Goal: Task Accomplishment & Management: Manage account settings

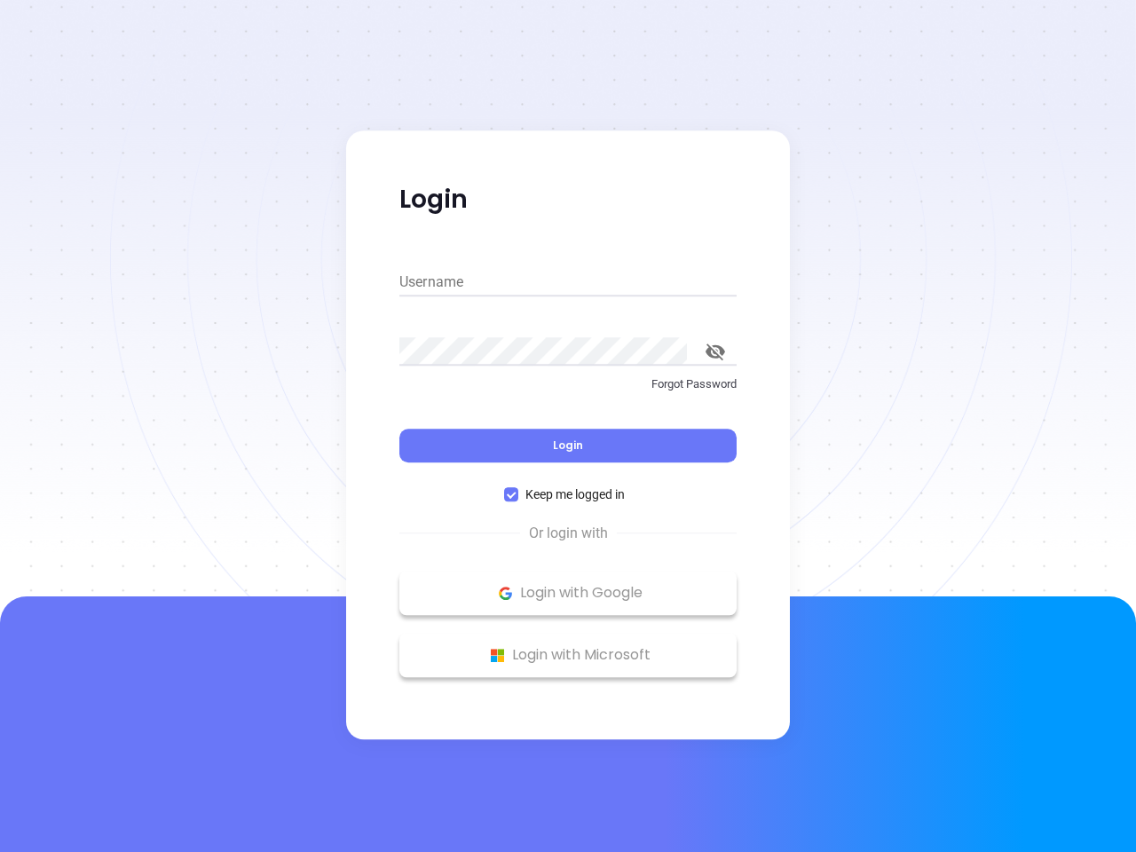
click at [568, 426] on div "Login" at bounding box center [567, 434] width 337 height 55
click at [568, 282] on input "Username" at bounding box center [567, 282] width 337 height 28
click at [715, 351] on icon "toggle password visibility" at bounding box center [716, 351] width 20 height 17
click at [568, 446] on span "Login" at bounding box center [568, 445] width 30 height 15
click at [568, 494] on span "Keep me logged in" at bounding box center [575, 495] width 114 height 20
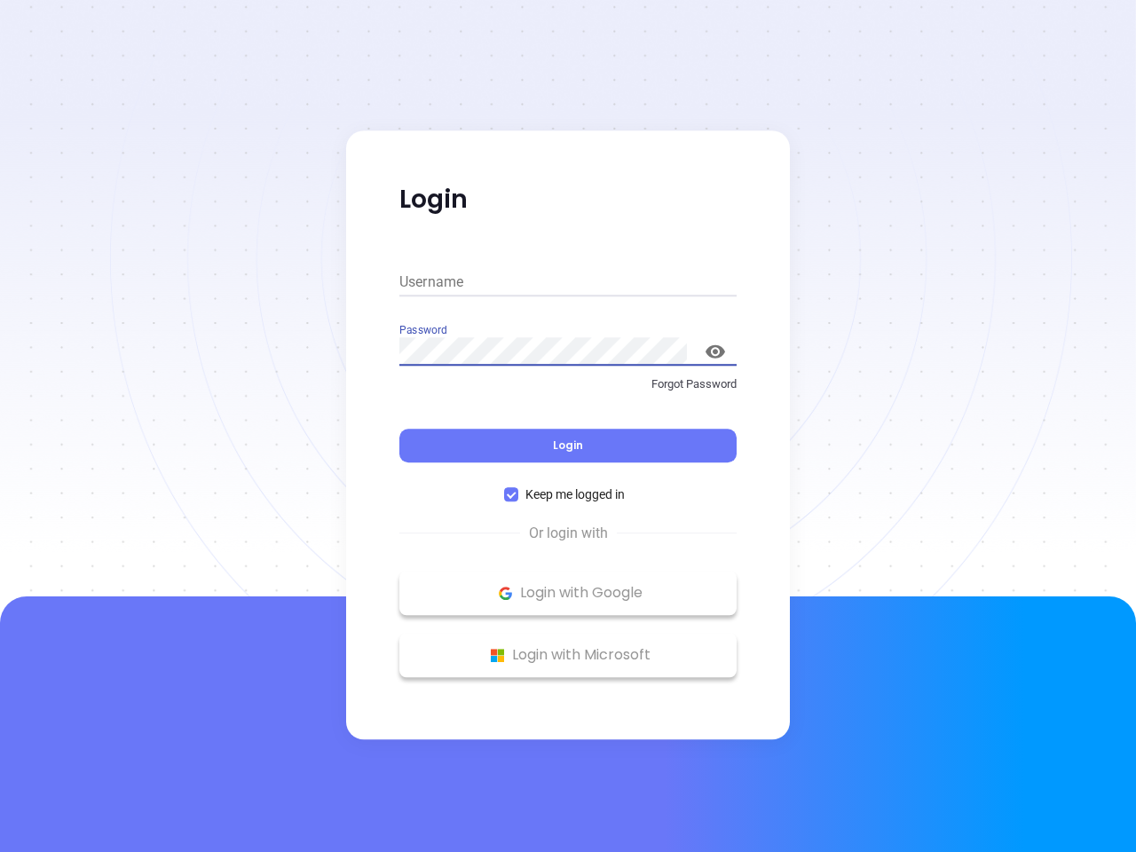
click at [518, 494] on input "Keep me logged in" at bounding box center [511, 494] width 14 height 14
checkbox input "false"
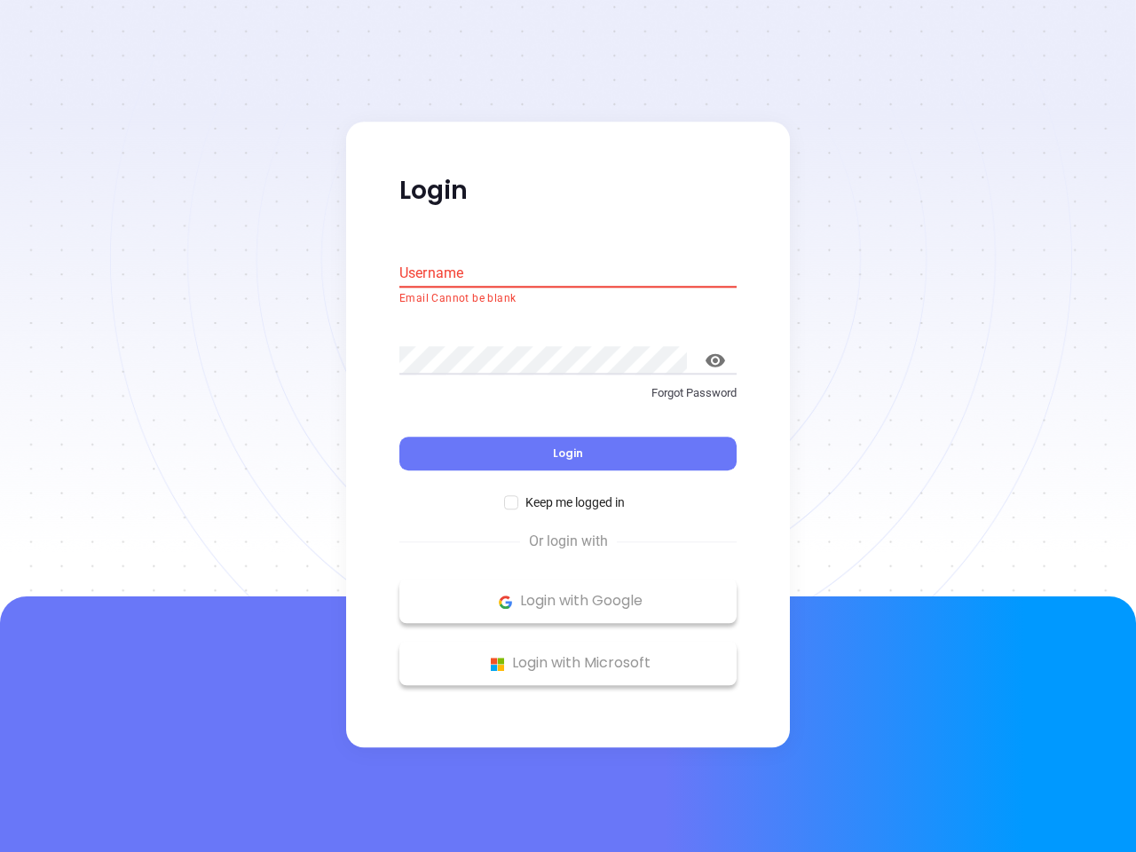
click at [568, 593] on p "Login with Google" at bounding box center [568, 601] width 320 height 27
click at [568, 655] on p "Login with Microsoft" at bounding box center [568, 664] width 320 height 27
